Goal: Check status: Check status

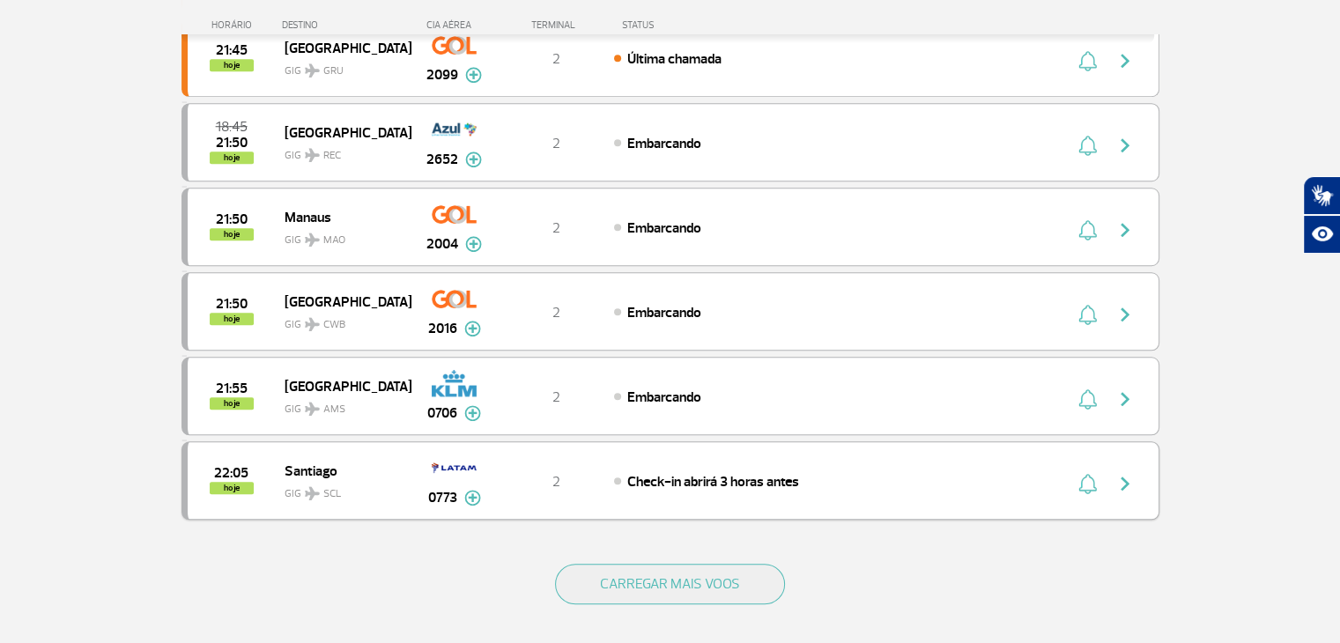
scroll to position [1498, 0]
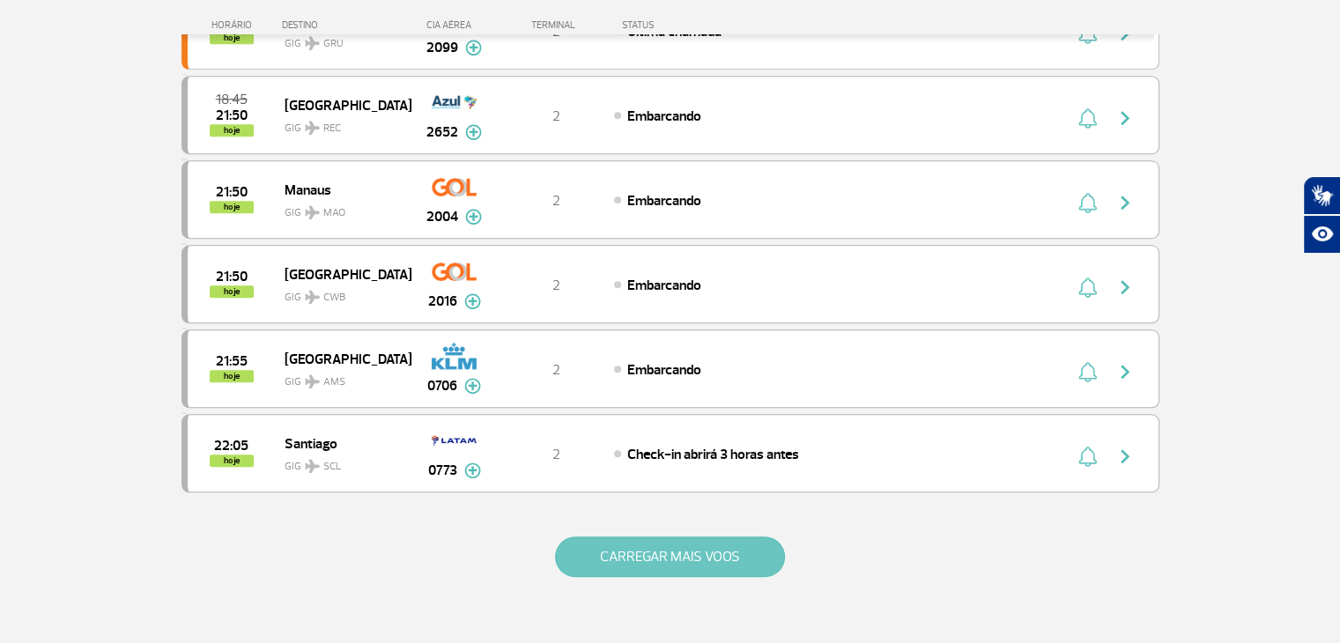
click at [649, 537] on button "CARREGAR MAIS VOOS" at bounding box center [670, 557] width 230 height 41
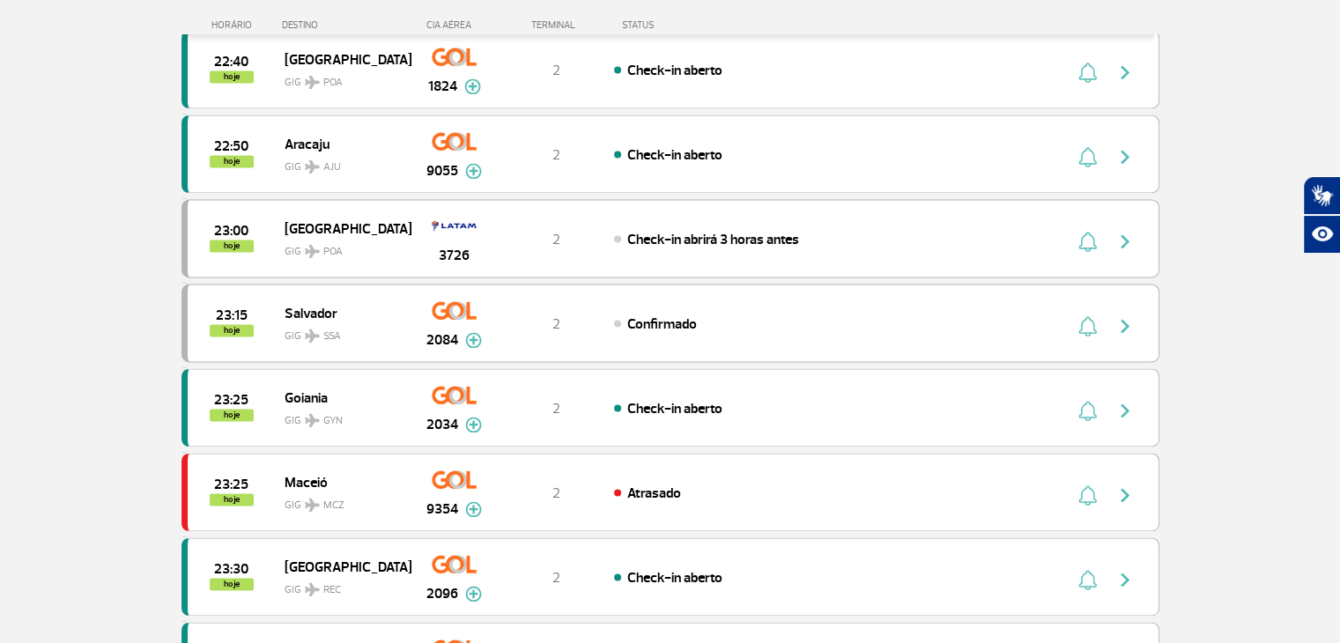
scroll to position [2820, 0]
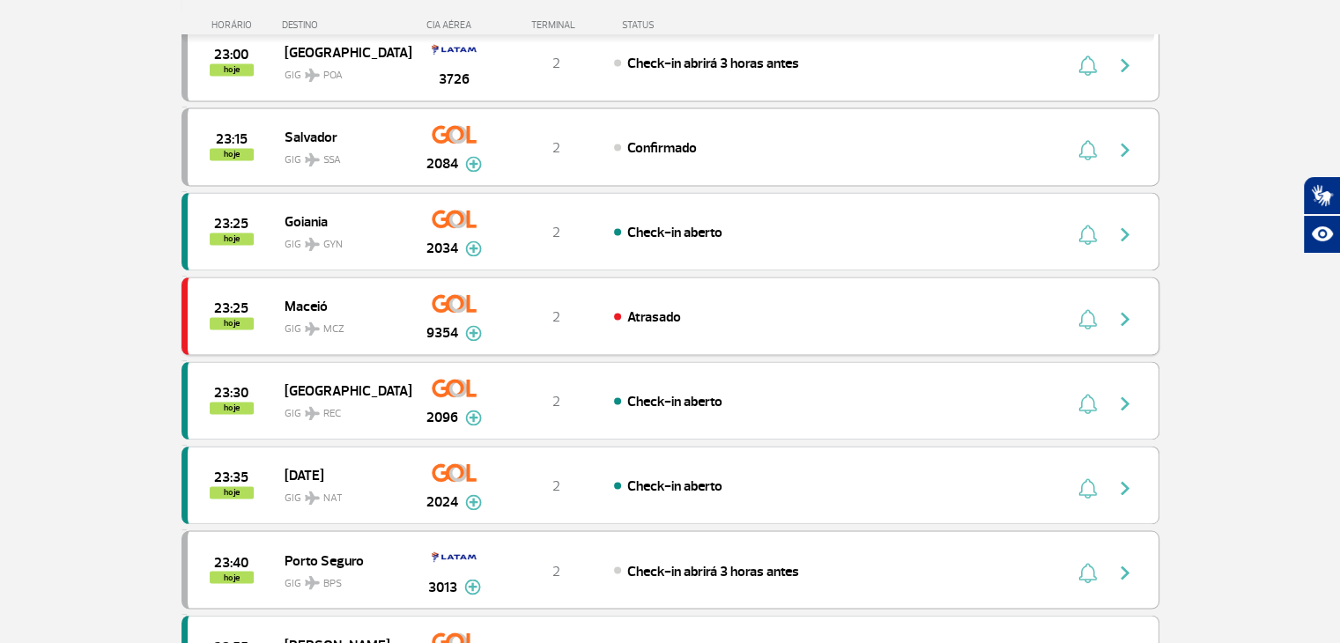
click at [1125, 308] on img "button" at bounding box center [1125, 318] width 21 height 21
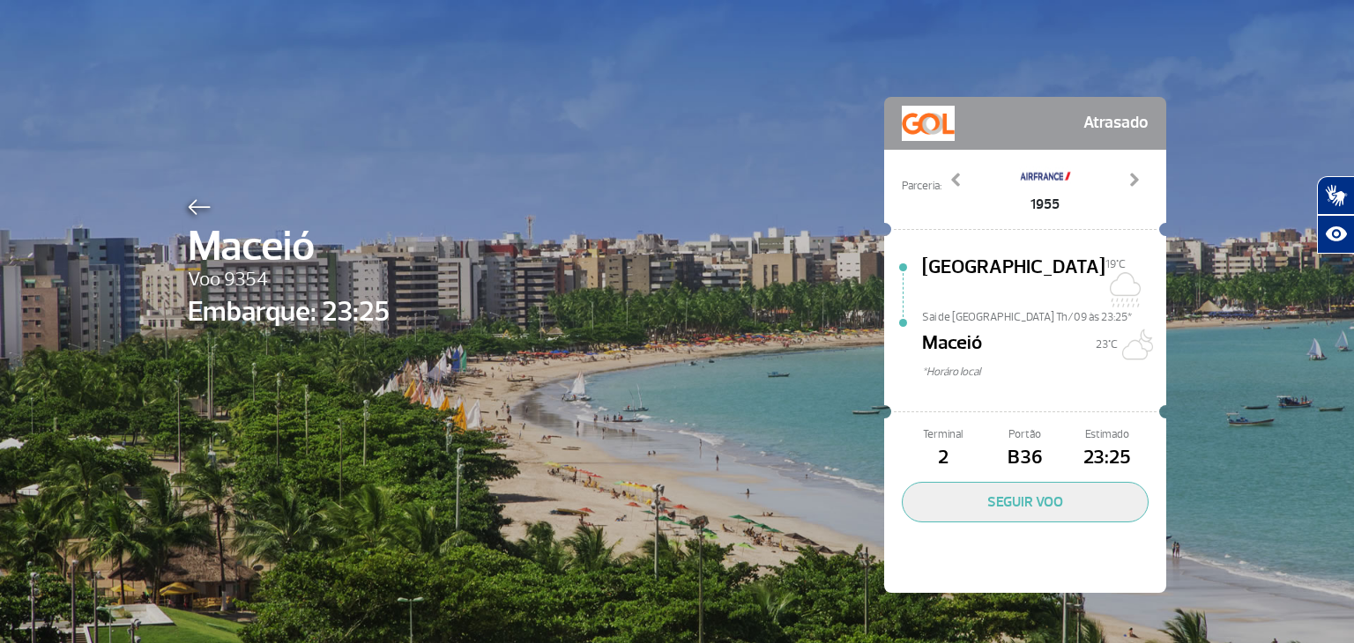
click at [192, 195] on div at bounding box center [289, 204] width 202 height 21
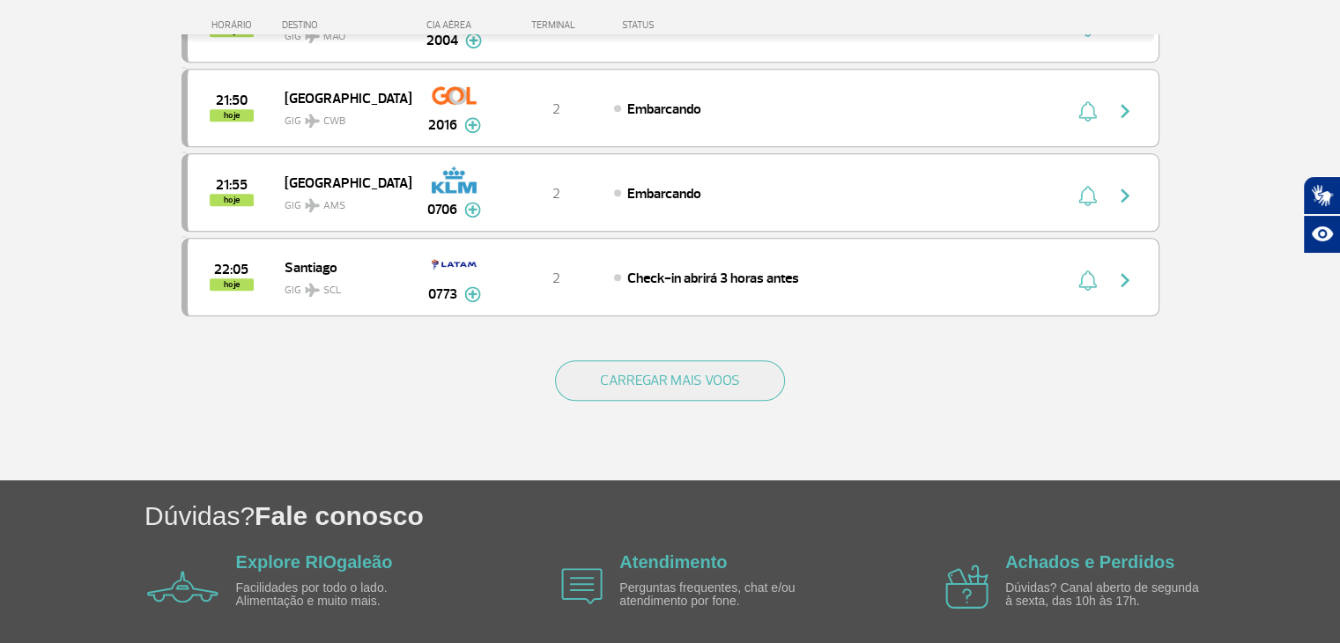
scroll to position [1730, 0]
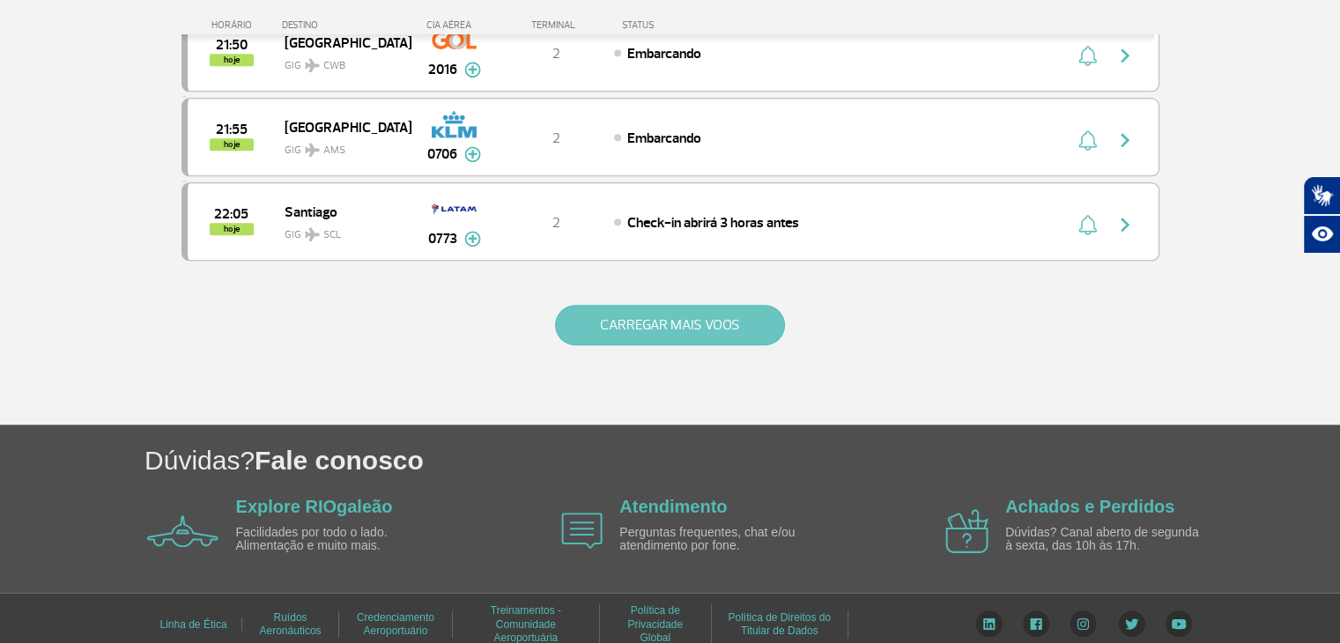
click at [694, 322] on button "CARREGAR MAIS VOOS" at bounding box center [670, 325] width 230 height 41
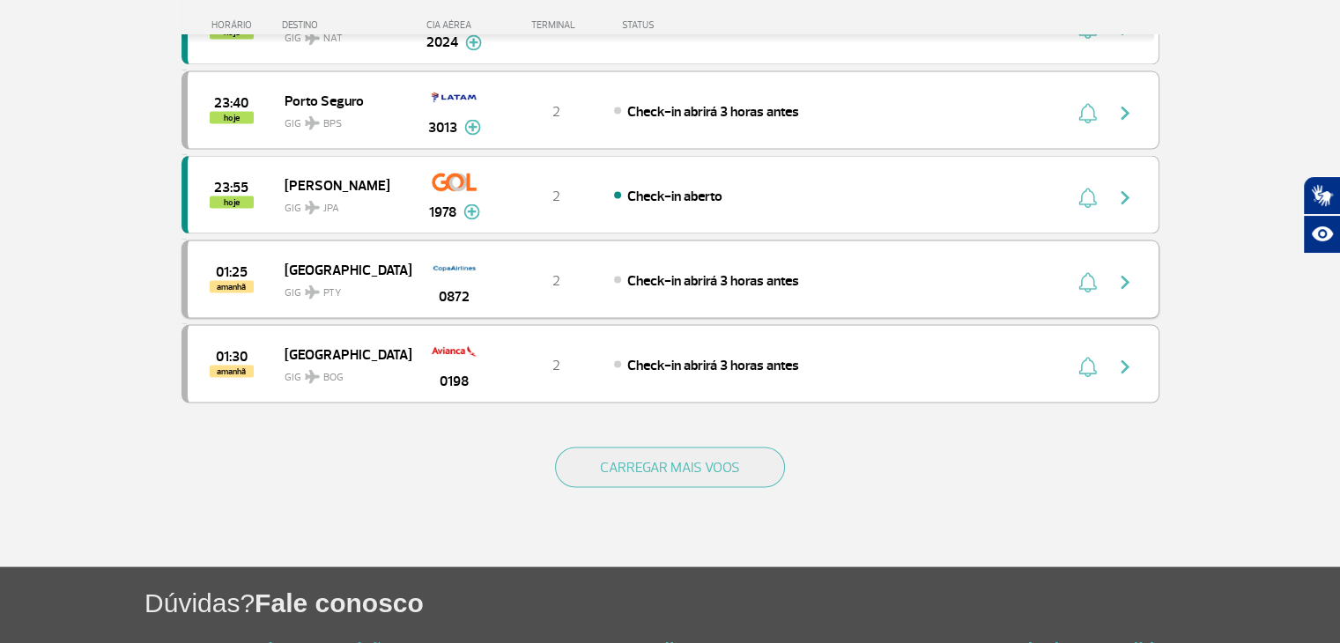
scroll to position [3408, 0]
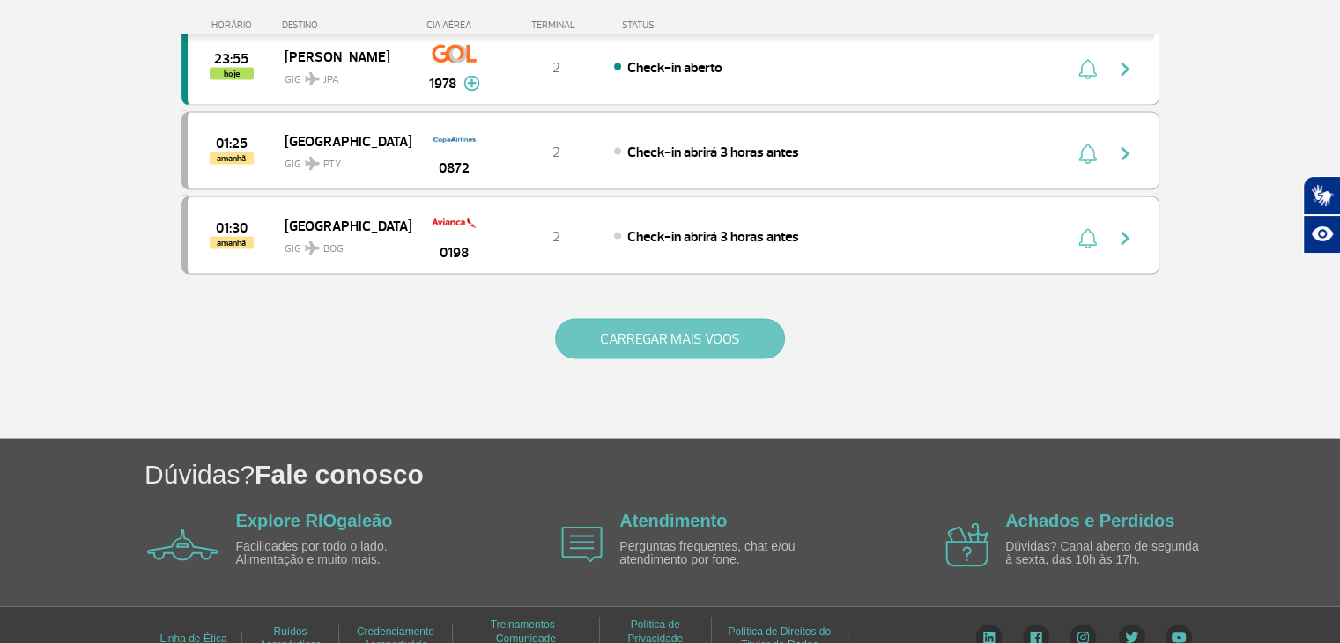
click at [657, 319] on button "CARREGAR MAIS VOOS" at bounding box center [670, 339] width 230 height 41
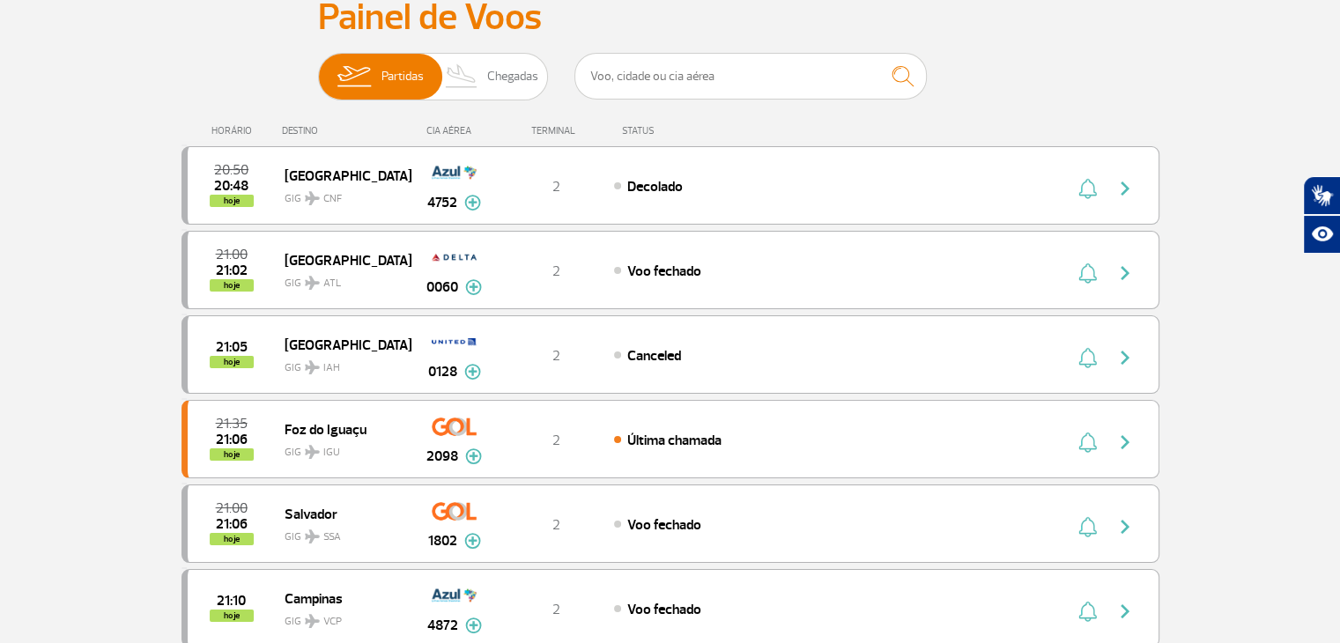
scroll to position [0, 0]
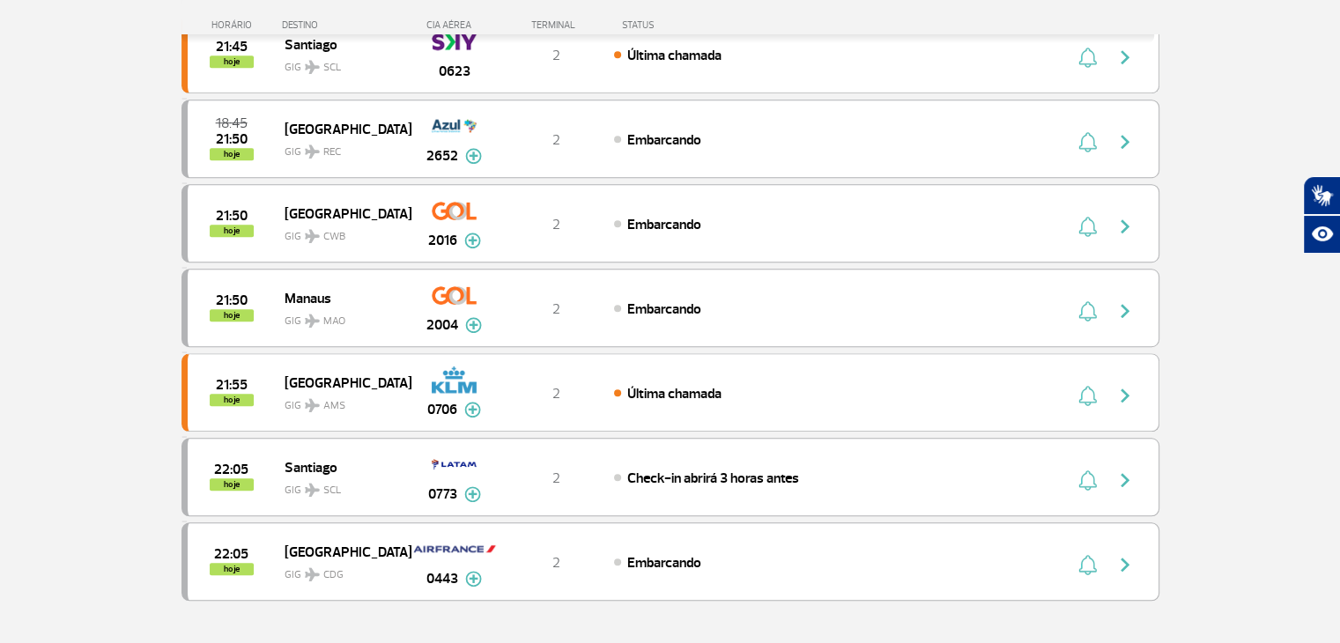
scroll to position [1498, 0]
